Goal: Task Accomplishment & Management: Use online tool/utility

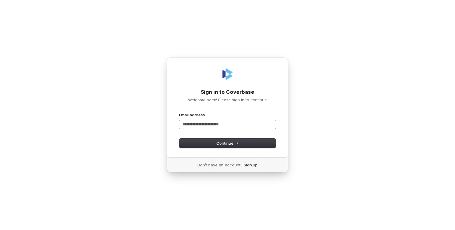
click at [216, 123] on input "Email address" at bounding box center [227, 124] width 97 height 9
click at [224, 147] on button "Continue" at bounding box center [227, 142] width 97 height 9
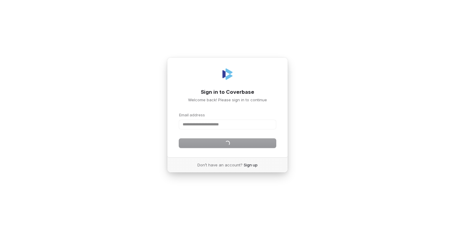
type input "**********"
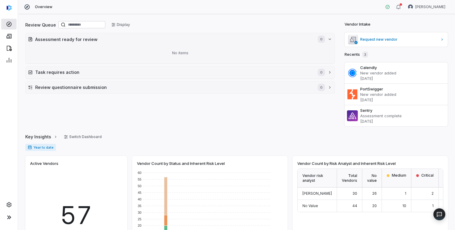
click at [7, 23] on icon at bounding box center [9, 24] width 6 height 6
click at [8, 37] on icon at bounding box center [9, 36] width 6 height 6
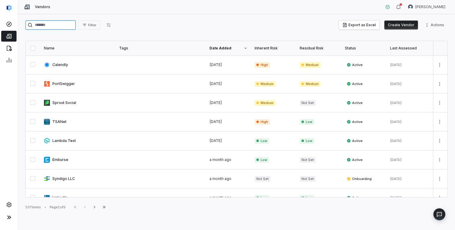
click at [64, 25] on input "search" at bounding box center [50, 25] width 51 height 10
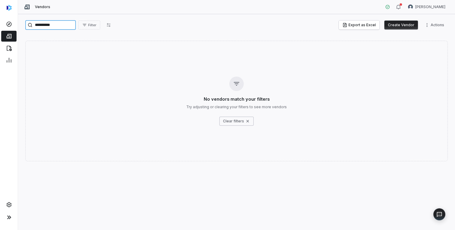
type input "**********"
click at [396, 24] on button "Create Vendor" at bounding box center [401, 24] width 34 height 9
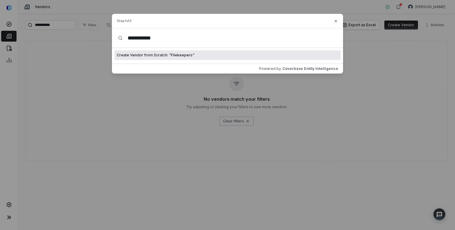
type input "**********"
click at [165, 54] on span "Create Vendor from Scratch: " Filekeepers "" at bounding box center [156, 55] width 78 height 5
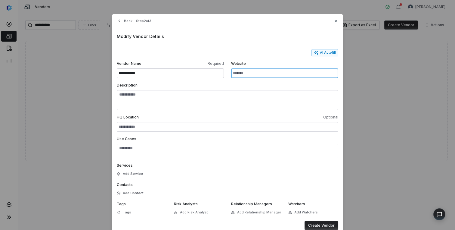
click at [261, 75] on input "Website" at bounding box center [284, 73] width 107 height 10
type input "**********"
click at [322, 224] on button "Create Vendor" at bounding box center [321, 225] width 34 height 9
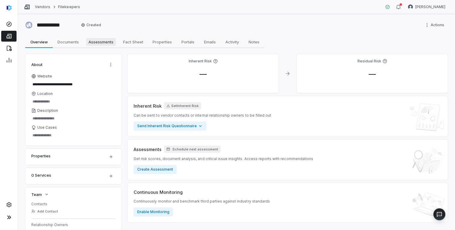
click at [101, 42] on span "Assessments" at bounding box center [101, 42] width 30 height 8
type textarea "*"
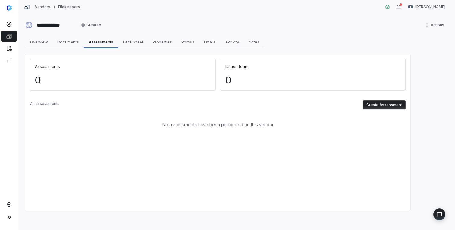
click at [397, 105] on button "Create Assessment" at bounding box center [384, 104] width 43 height 9
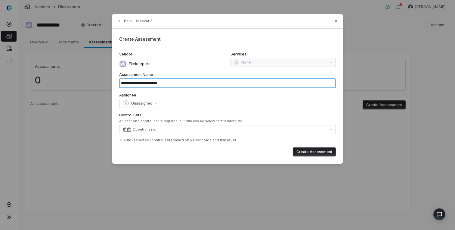
click at [169, 82] on input "**********" at bounding box center [227, 83] width 217 height 10
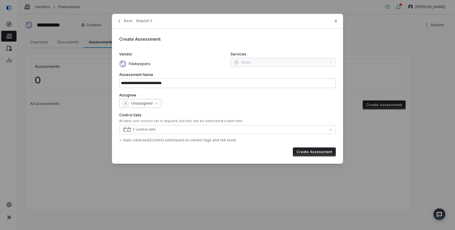
click at [152, 101] on button "Unassigned" at bounding box center [140, 103] width 42 height 9
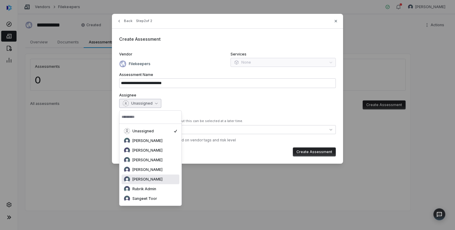
click at [152, 177] on span "[PERSON_NAME]" at bounding box center [147, 179] width 30 height 5
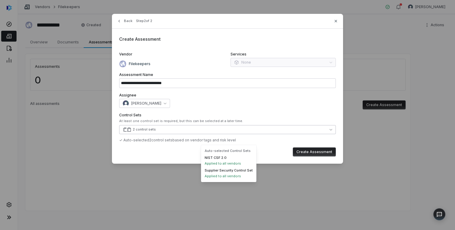
click at [192, 129] on button "2 control sets" at bounding box center [227, 129] width 217 height 9
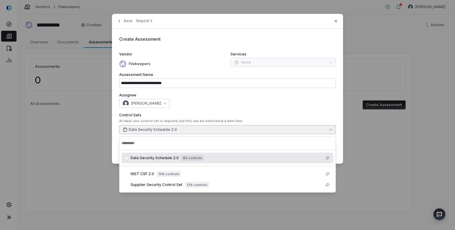
click at [284, 116] on label "Control Sets" at bounding box center [227, 115] width 217 height 5
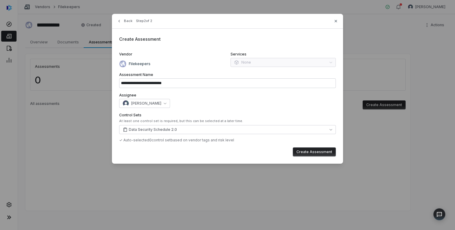
click at [307, 151] on button "Create Assessment" at bounding box center [314, 151] width 43 height 9
type input "**********"
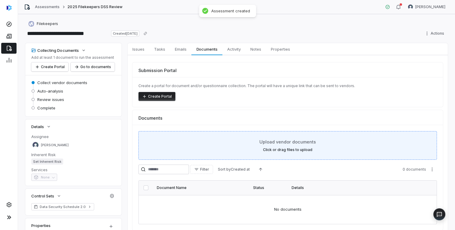
click at [229, 152] on div "Upload vendor documents Click or drag files to upload" at bounding box center [287, 145] width 298 height 29
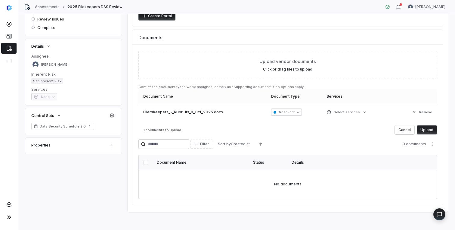
scroll to position [82, 0]
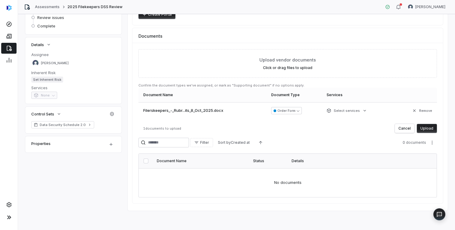
click at [431, 127] on button "Upload" at bounding box center [427, 128] width 20 height 9
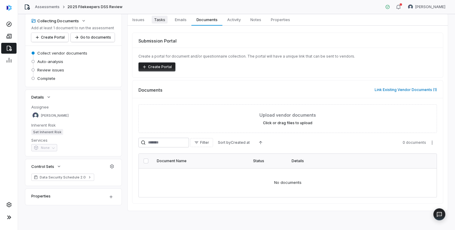
scroll to position [24, 0]
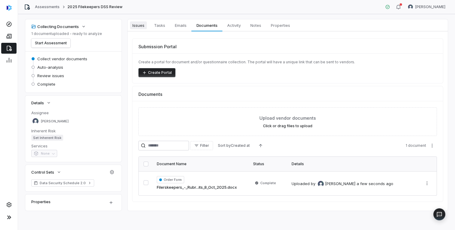
click at [139, 25] on span "Issues" at bounding box center [138, 25] width 17 height 8
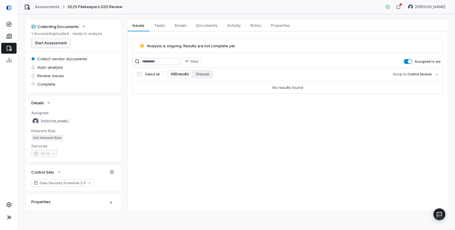
click at [61, 41] on button "Start Assessment" at bounding box center [50, 43] width 39 height 9
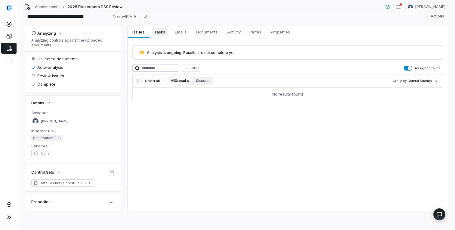
click at [160, 32] on span "Tasks" at bounding box center [160, 32] width 16 height 8
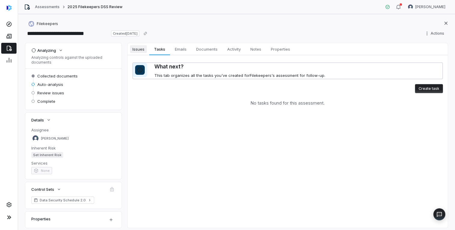
click at [141, 47] on span "Issues" at bounding box center [138, 49] width 17 height 8
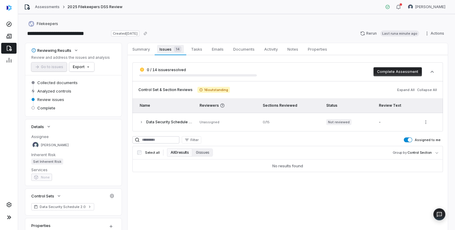
click at [164, 46] on span "Issues 14" at bounding box center [170, 49] width 26 height 8
click at [143, 122] on button "button" at bounding box center [141, 121] width 7 height 5
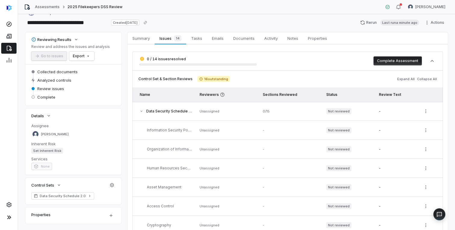
scroll to position [8, 0]
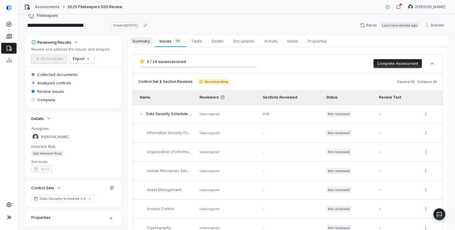
click at [143, 38] on span "Summary" at bounding box center [141, 41] width 22 height 8
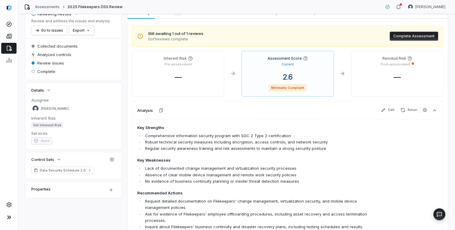
scroll to position [27, 0]
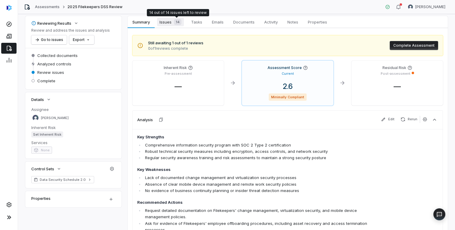
click at [177, 21] on span "14" at bounding box center [178, 22] width 8 height 6
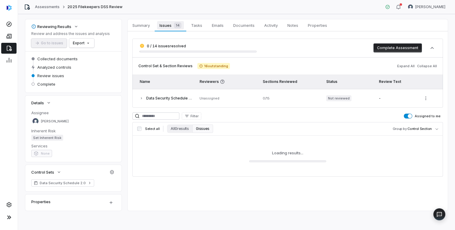
scroll to position [24, 0]
click at [143, 98] on icon "button" at bounding box center [142, 98] width 4 height 4
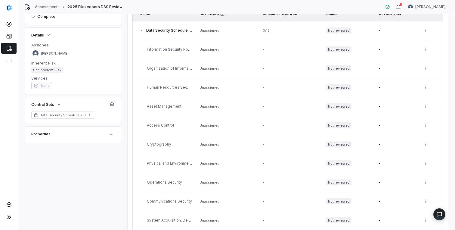
scroll to position [90, 0]
click at [188, 50] on span "Information Security Policies" at bounding box center [172, 50] width 51 height 5
click at [231, 34] on td "Unassigned" at bounding box center [227, 31] width 63 height 19
click at [275, 47] on td "-" at bounding box center [290, 50] width 63 height 19
click at [378, 31] on td "-" at bounding box center [396, 31] width 42 height 19
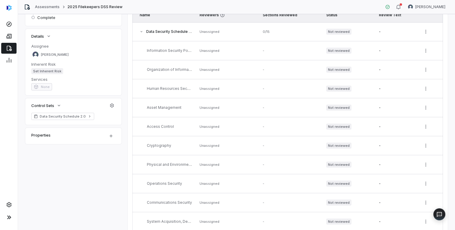
click at [336, 31] on span "Not reviewed" at bounding box center [338, 32] width 25 height 6
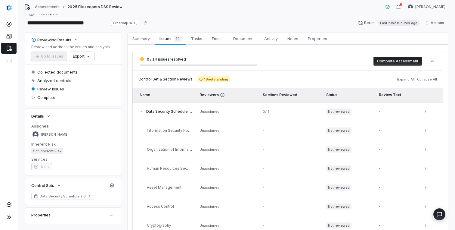
scroll to position [0, 0]
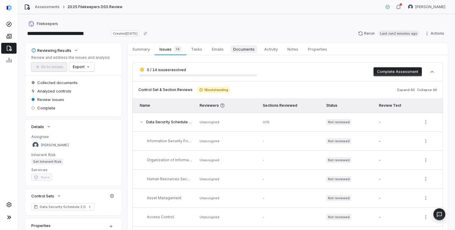
click at [242, 48] on span "Documents" at bounding box center [244, 49] width 26 height 8
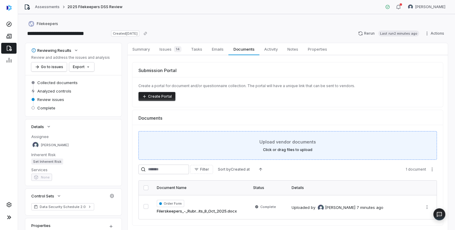
scroll to position [24, 0]
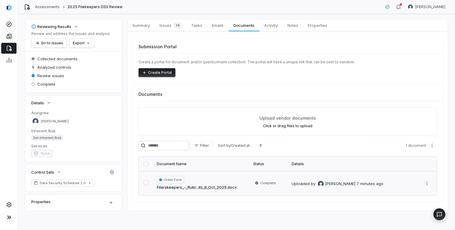
click at [147, 180] on button "button" at bounding box center [146, 182] width 5 height 5
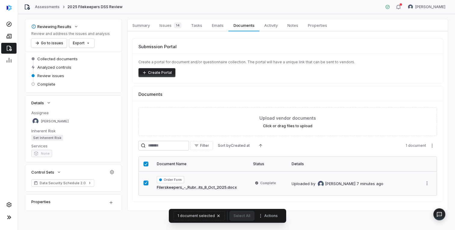
scroll to position [0, 0]
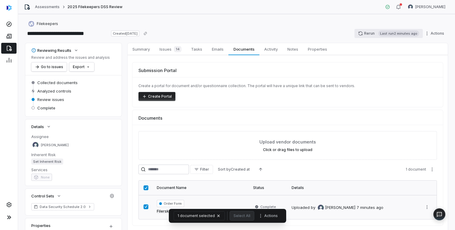
click at [366, 33] on button "Rerun Last run 2 minutes ago" at bounding box center [388, 33] width 68 height 9
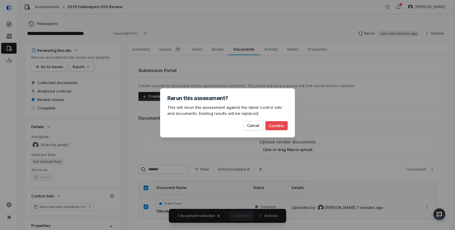
click at [280, 120] on div "Cancel Confirm" at bounding box center [227, 123] width 120 height 14
click at [280, 124] on button "Confirm" at bounding box center [276, 125] width 22 height 9
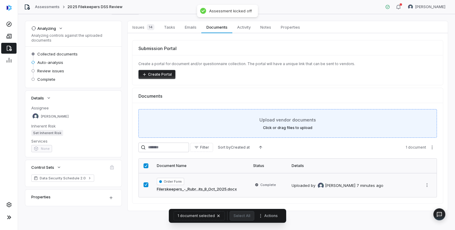
scroll to position [22, 0]
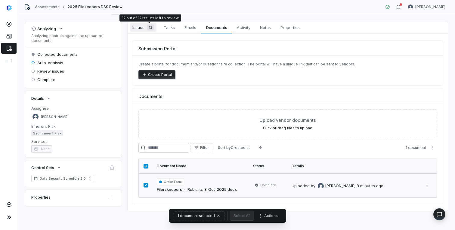
click at [145, 27] on div "12" at bounding box center [149, 27] width 10 height 6
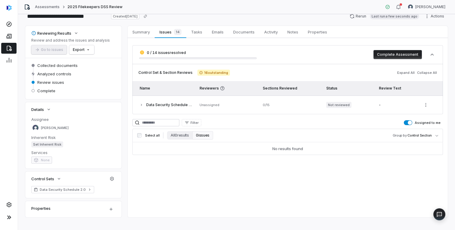
scroll to position [22, 0]
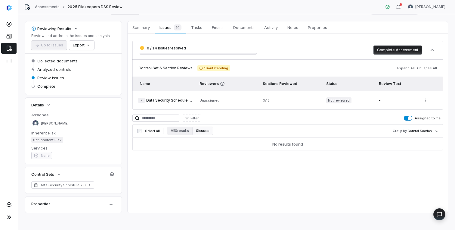
click at [140, 99] on icon "button" at bounding box center [142, 100] width 4 height 4
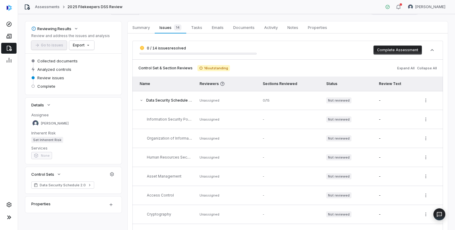
click at [332, 104] on td "Not reviewed" at bounding box center [349, 100] width 53 height 19
click at [332, 97] on td "Not reviewed" at bounding box center [349, 100] width 53 height 19
click at [194, 96] on td "Data Security Schedule 2.0" at bounding box center [163, 100] width 63 height 19
click at [208, 98] on td "Unassigned" at bounding box center [227, 100] width 63 height 19
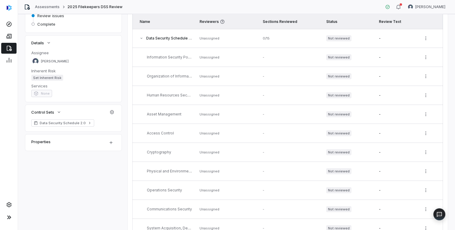
scroll to position [0, 0]
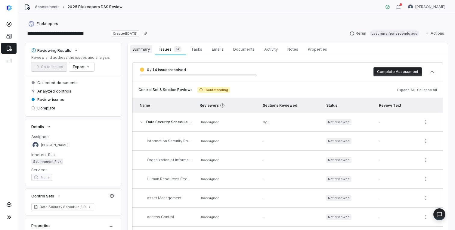
click at [142, 52] on span "Summary" at bounding box center [141, 49] width 22 height 8
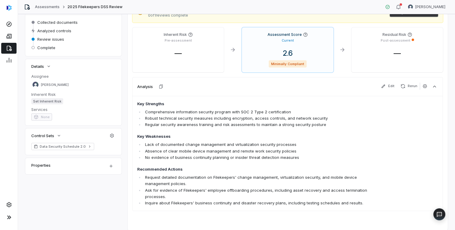
scroll to position [66, 0]
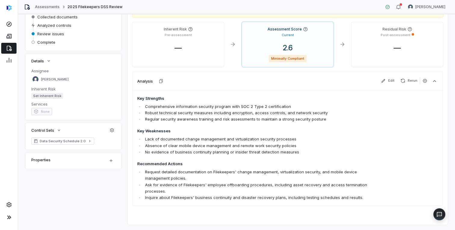
click at [199, 155] on span "Key Strengths Comprehensive information security program with SOC 2 Type 2 cert…" at bounding box center [257, 147] width 241 height 105
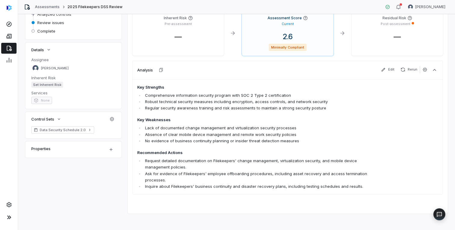
scroll to position [80, 0]
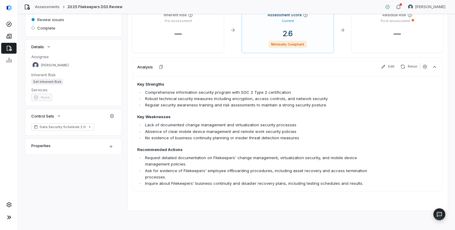
click at [183, 176] on li "Ask for evidence of Filekeepers' employee offboarding procedures, including ass…" at bounding box center [261, 173] width 234 height 13
click at [253, 175] on li "Ask for evidence of Filekeepers' employee offboarding procedures, including ass…" at bounding box center [261, 173] width 234 height 13
click at [359, 184] on li "Inquire about Filekeepers' business continuity and disaster recovery plans, inc…" at bounding box center [261, 183] width 234 height 6
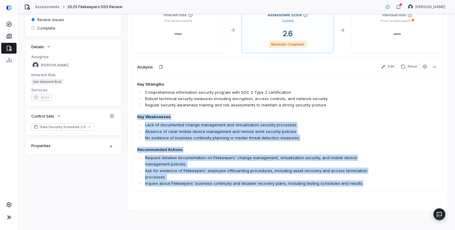
drag, startPoint x: 363, startPoint y: 182, endPoint x: 137, endPoint y: 117, distance: 235.5
click at [137, 117] on div "Key Strengths Comprehensive information security program with SOC 2 Type 2 cert…" at bounding box center [287, 133] width 310 height 115
copy span "Key Weaknesses Lack of documented change management and virtualization security…"
